Goal: Transaction & Acquisition: Purchase product/service

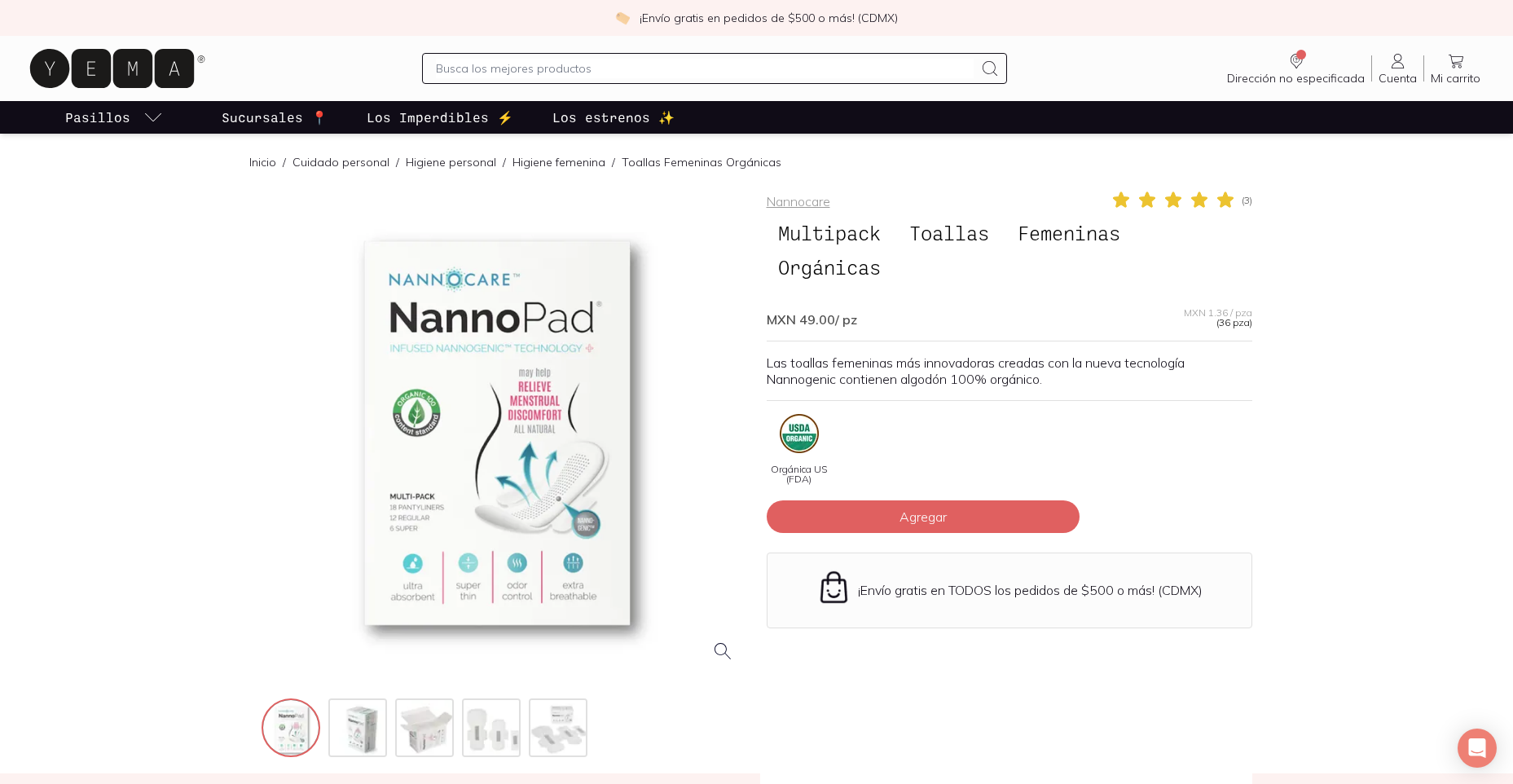
click at [445, 72] on input "text" at bounding box center [704, 68] width 537 height 19
click at [520, 71] on input "text" at bounding box center [704, 68] width 537 height 19
click at [517, 70] on input "text" at bounding box center [704, 68] width 537 height 19
type input "TOALLAS FEMENINAS 1005 ALGODON"
click at [989, 69] on icon at bounding box center [990, 68] width 19 height 19
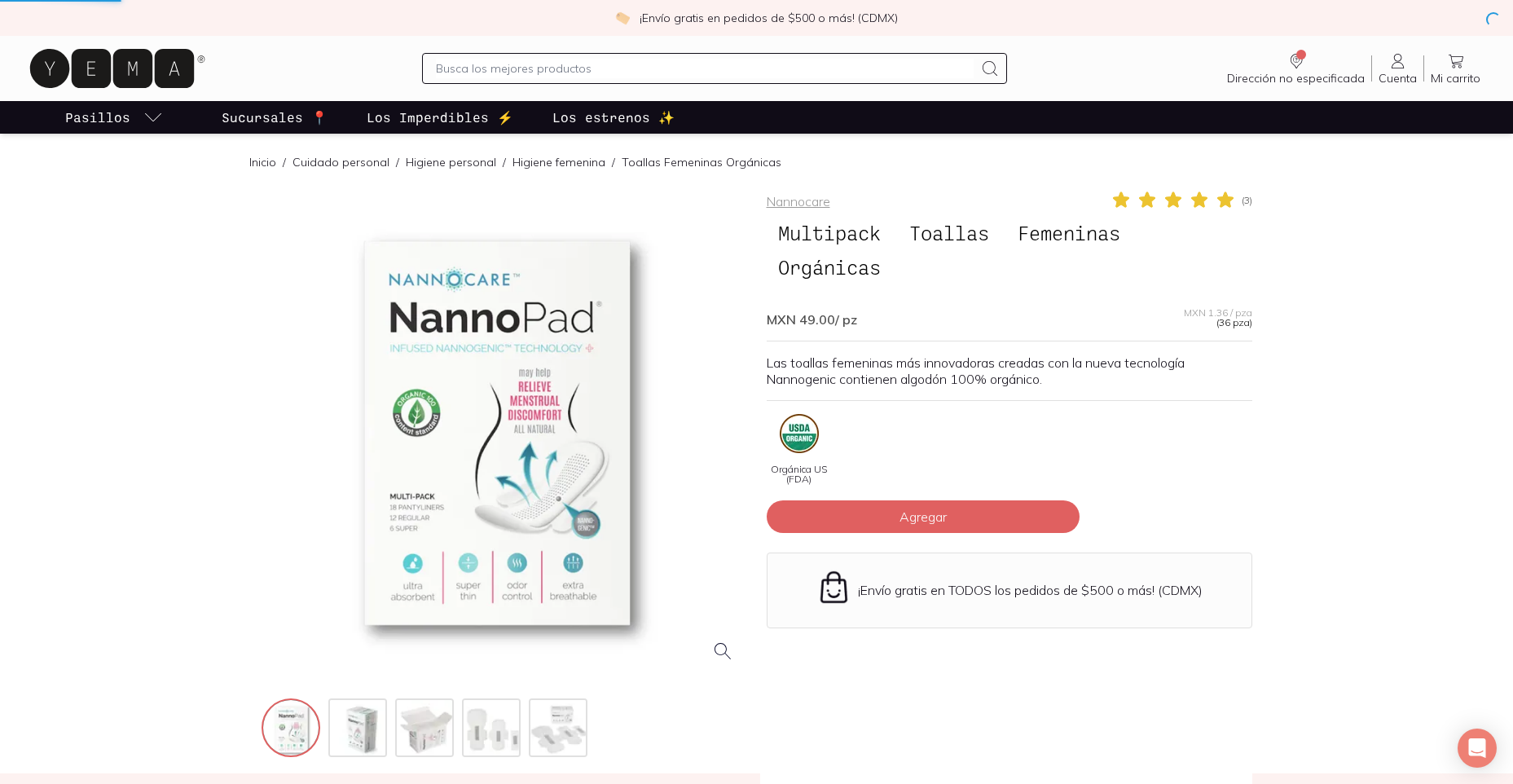
click at [989, 69] on icon at bounding box center [990, 68] width 19 height 19
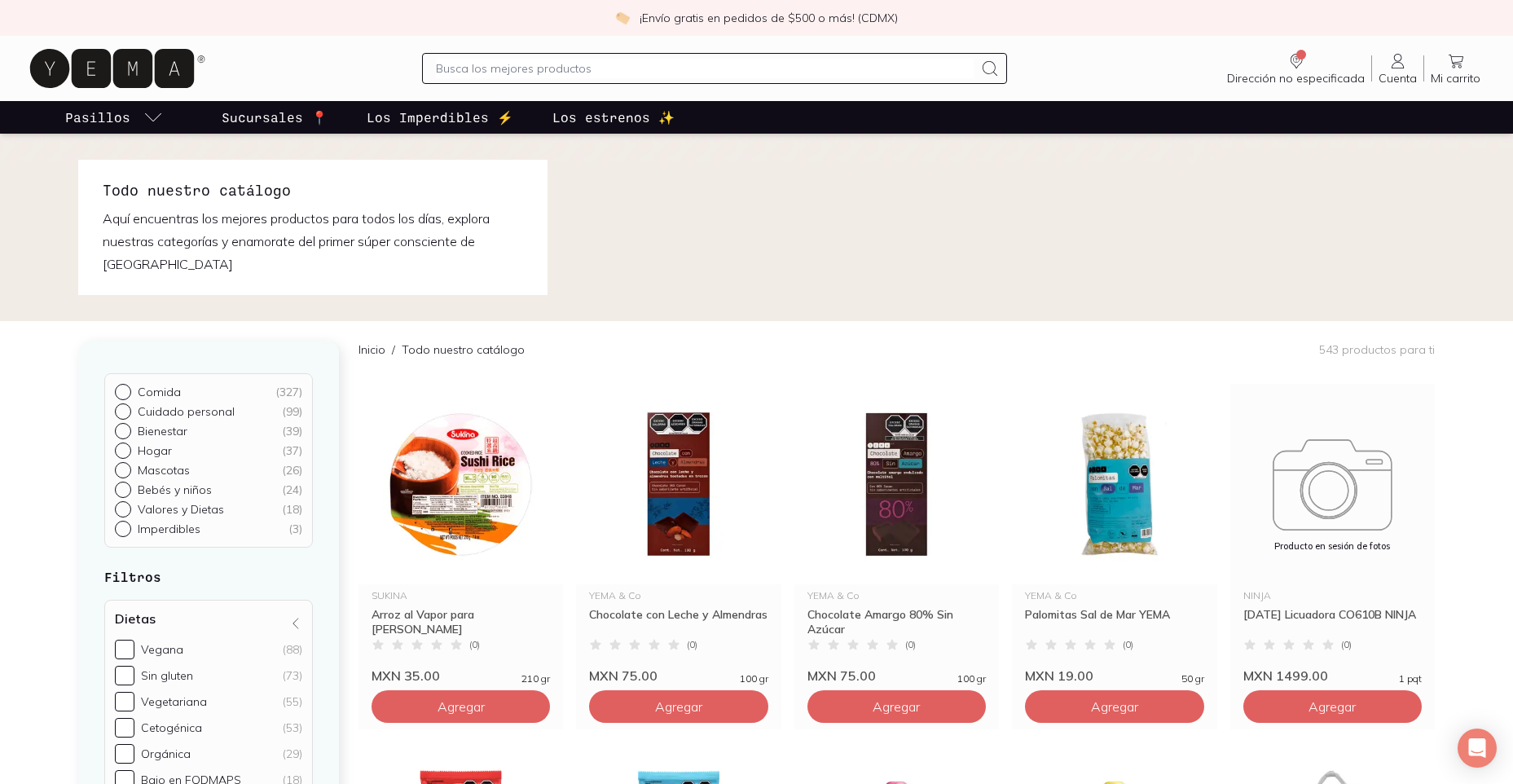
click at [581, 68] on input "text" at bounding box center [704, 68] width 537 height 19
type input "Y"
type input "TOALLAS FEMENINAS"
